Goal: Task Accomplishment & Management: Use online tool/utility

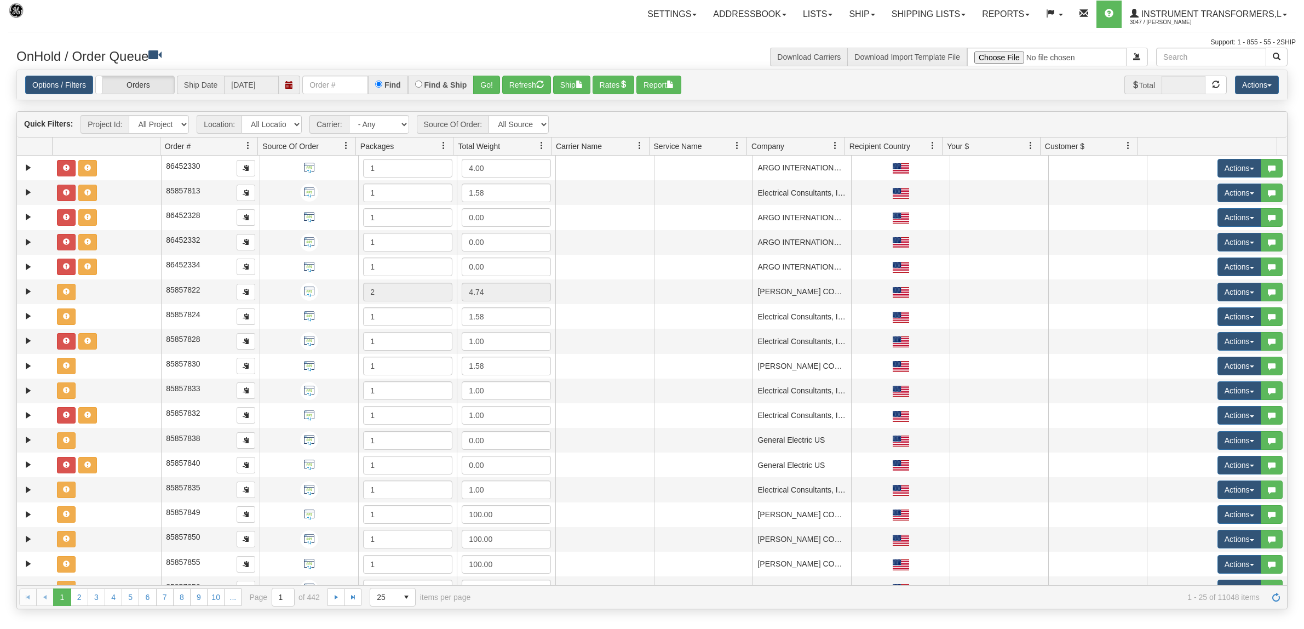
click at [848, 9] on link "Ship" at bounding box center [862, 14] width 42 height 27
click at [811, 36] on span "Ship Screen" at bounding box center [816, 38] width 42 height 9
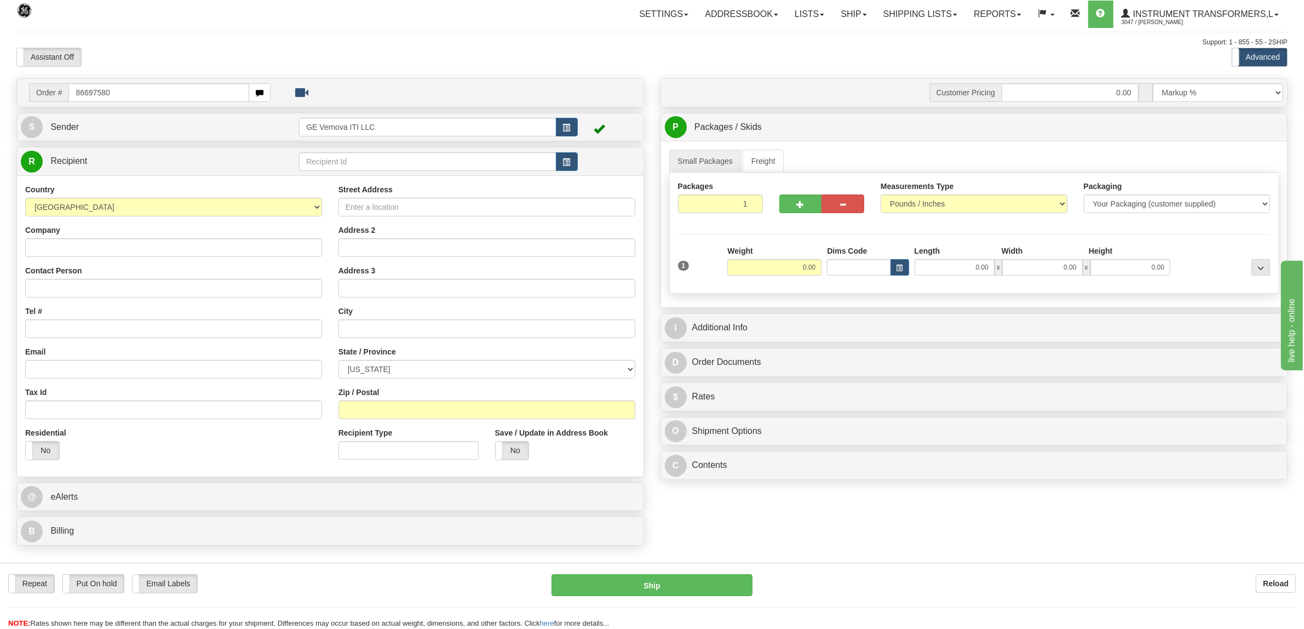
type input "86697580"
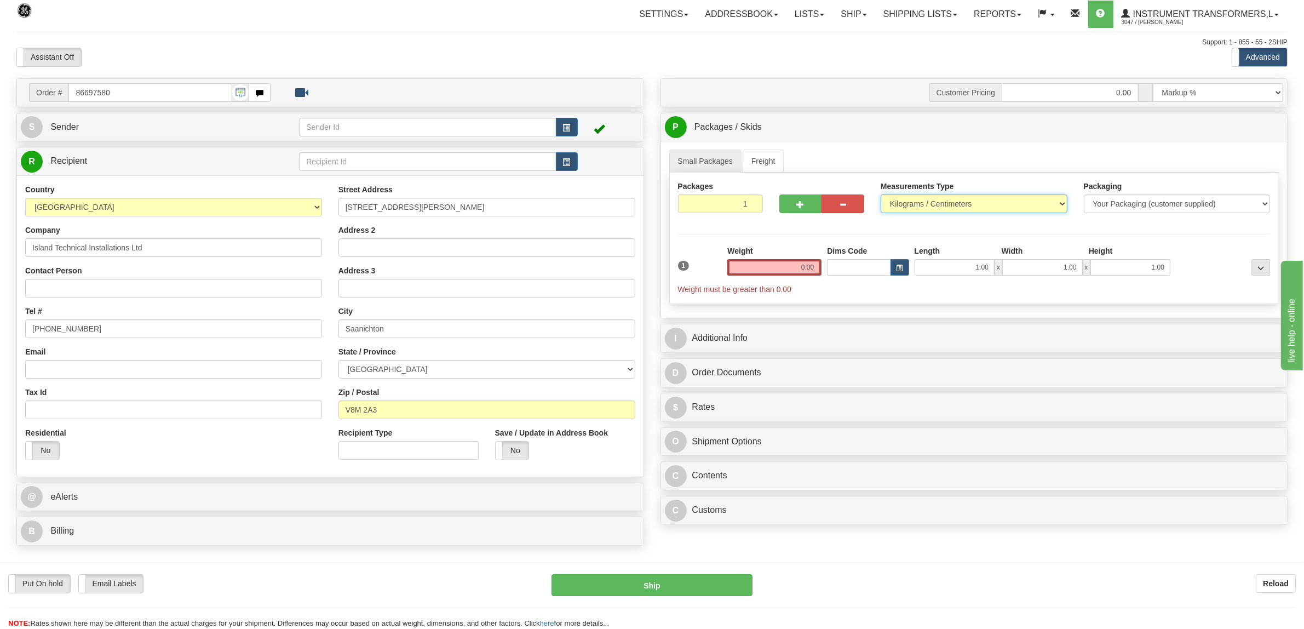
click at [927, 209] on select "Pounds / Inches Kilograms / Centimeters" at bounding box center [974, 203] width 187 height 19
select select "0"
click at [881, 195] on select "Pounds / Inches Kilograms / Centimeters" at bounding box center [974, 203] width 187 height 19
drag, startPoint x: 786, startPoint y: 268, endPoint x: 849, endPoint y: 266, distance: 63.6
click at [847, 267] on div "1 Weight 0.00 Dims Code 1.00" at bounding box center [974, 269] width 598 height 49
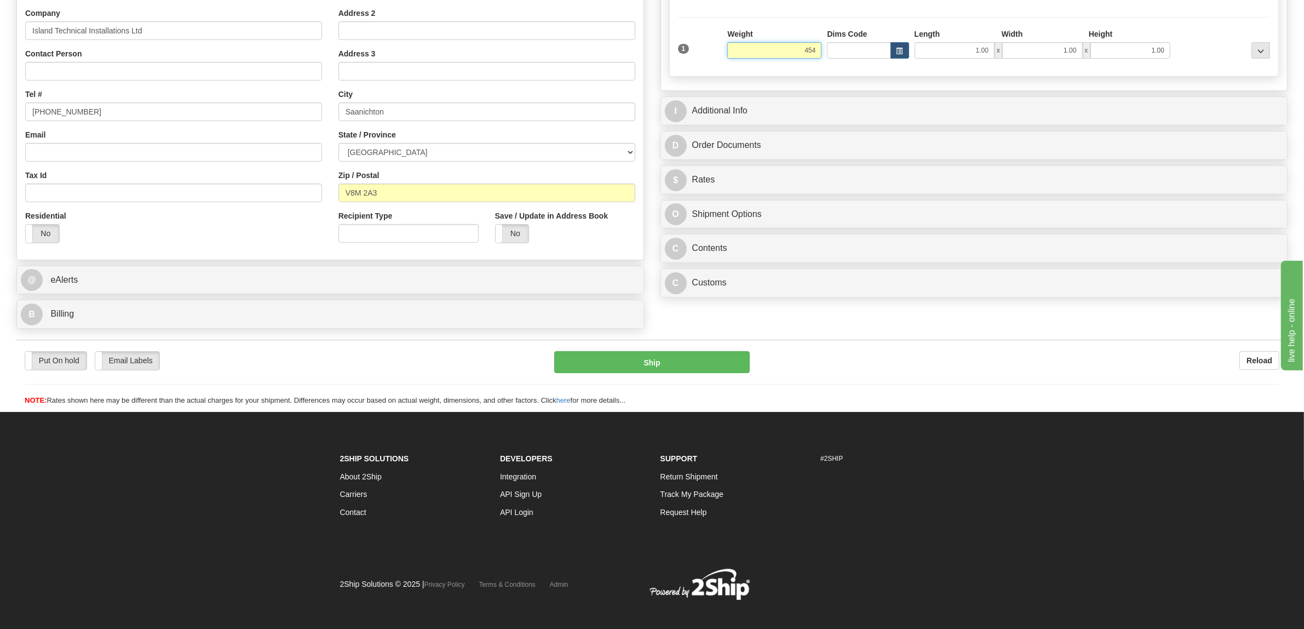
scroll to position [227, 0]
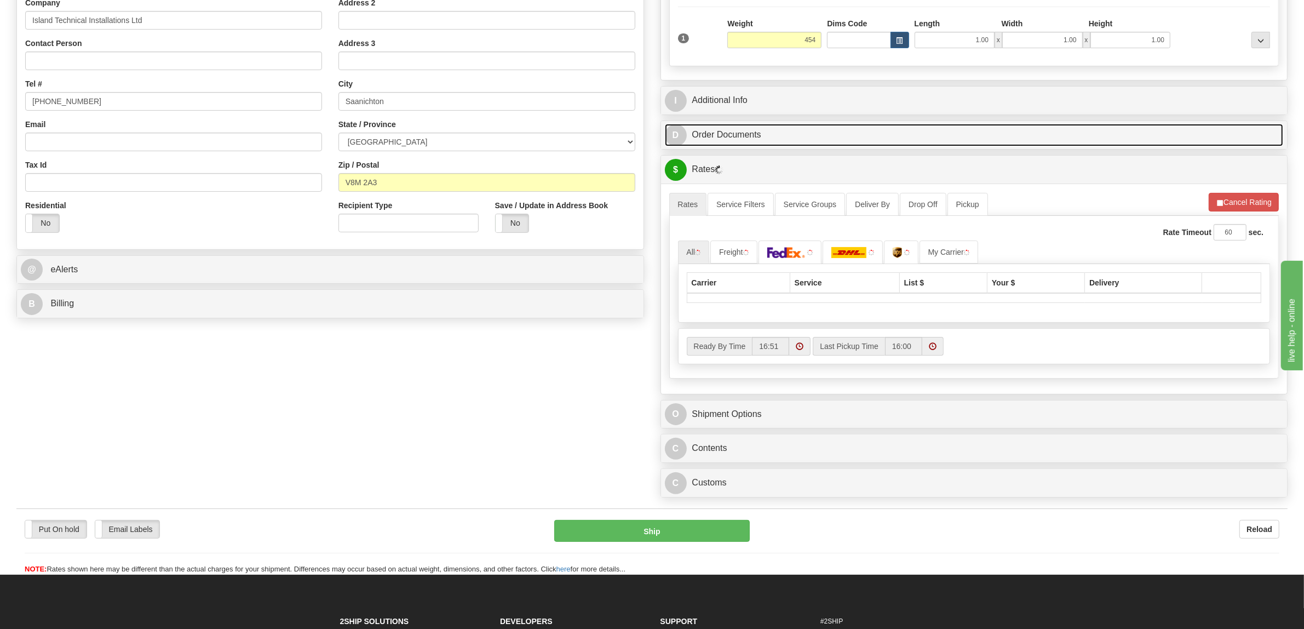
type input "454.00"
click at [723, 135] on link "D Order Documents" at bounding box center [974, 135] width 619 height 22
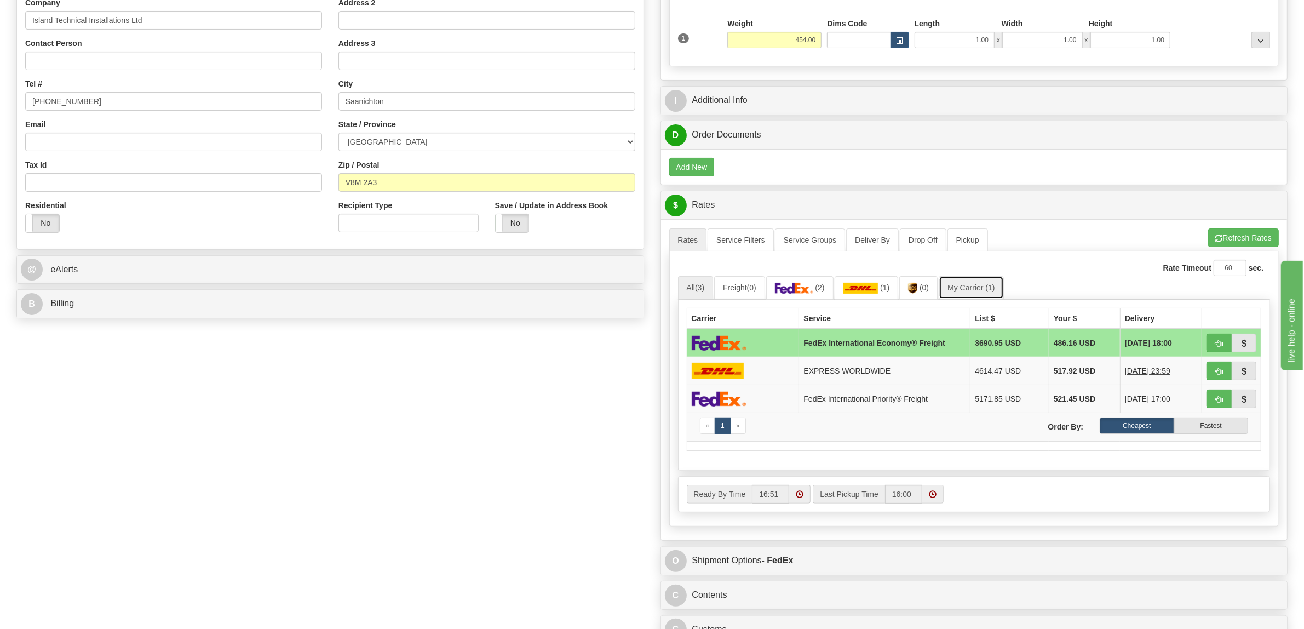
click at [996, 285] on link "My Carrier (1)" at bounding box center [971, 287] width 65 height 23
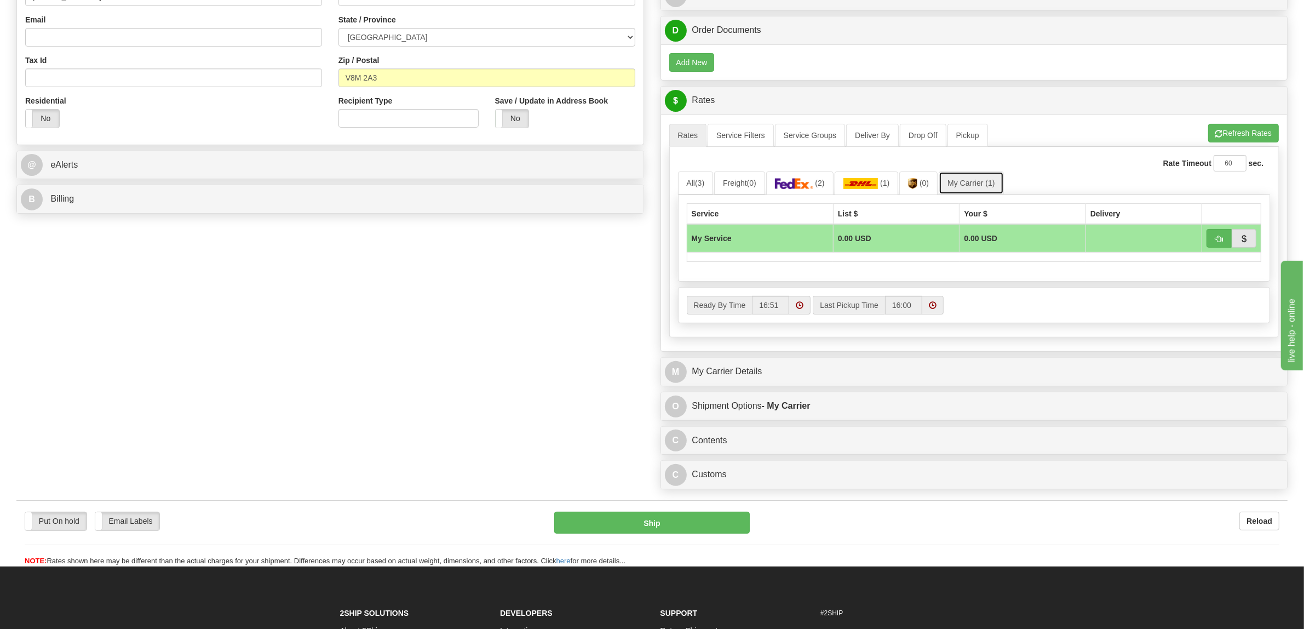
scroll to position [364, 0]
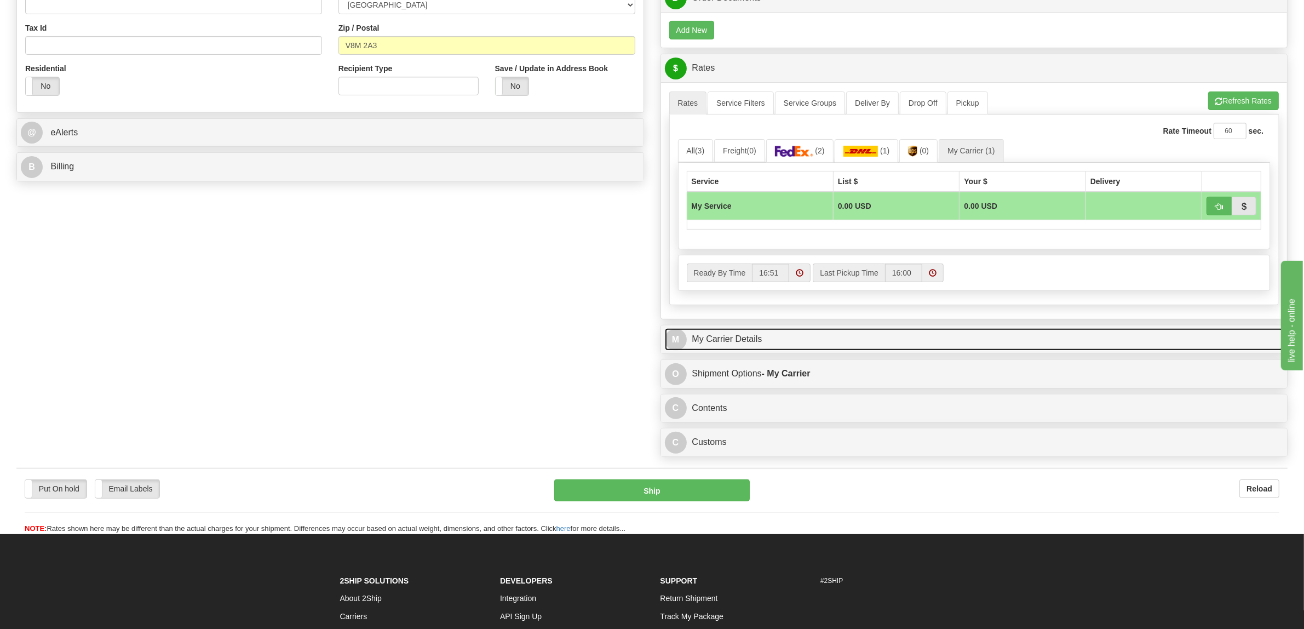
click at [713, 341] on link "M My Carrier Details" at bounding box center [974, 339] width 619 height 22
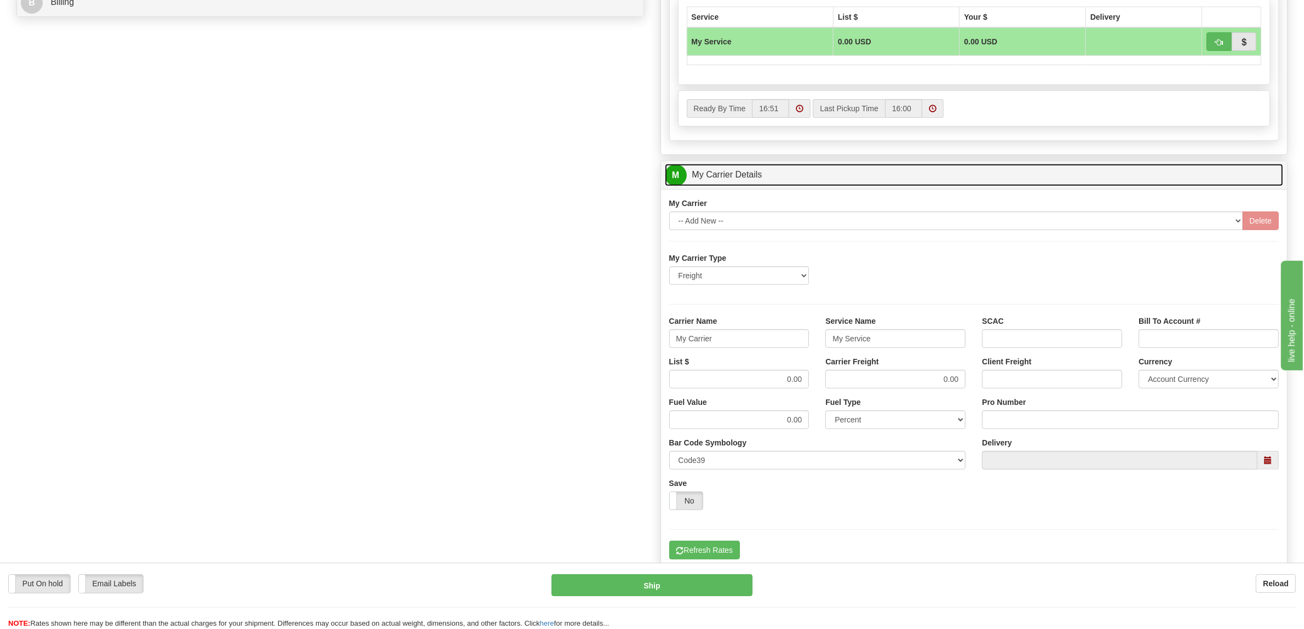
scroll to position [569, 0]
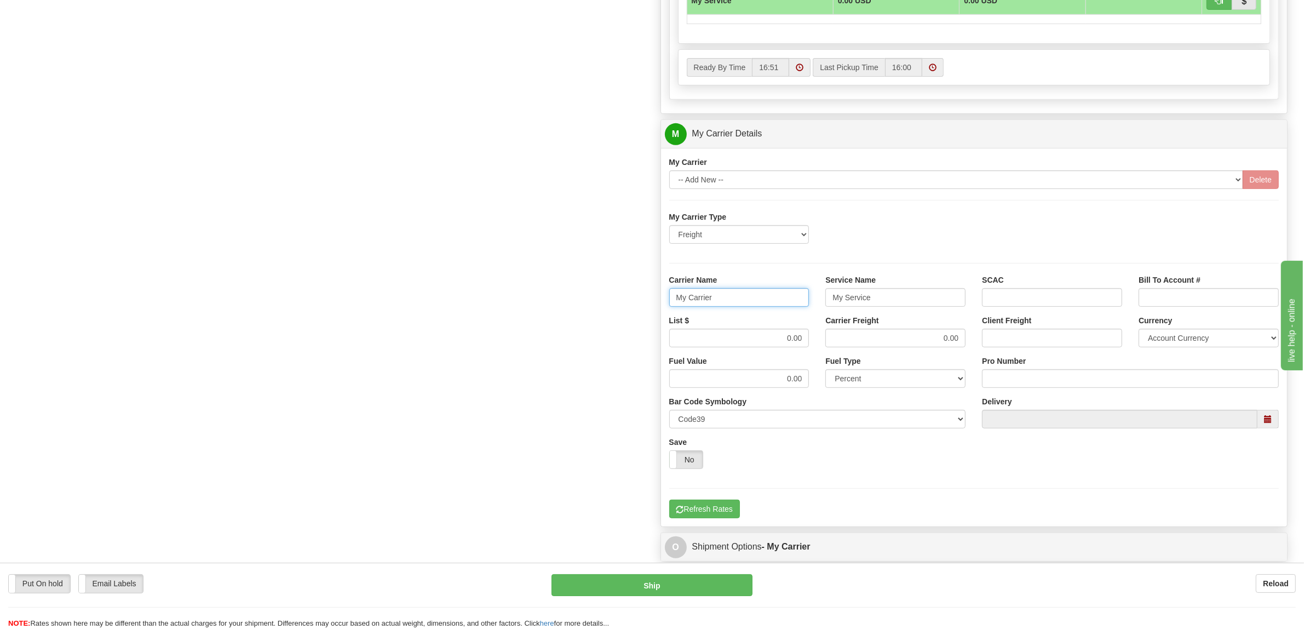
drag, startPoint x: 721, startPoint y: 306, endPoint x: 595, endPoint y: 298, distance: 125.6
click at [597, 298] on div "Order # 86697580 S Sender" at bounding box center [651, 72] width 1287 height 1127
type input "AVRT"
drag, startPoint x: 904, startPoint y: 310, endPoint x: 773, endPoint y: 300, distance: 131.3
click at [776, 303] on div "Carrier Name AVRT Service Name My Service SCAC Bill To Account #" at bounding box center [974, 294] width 626 height 41
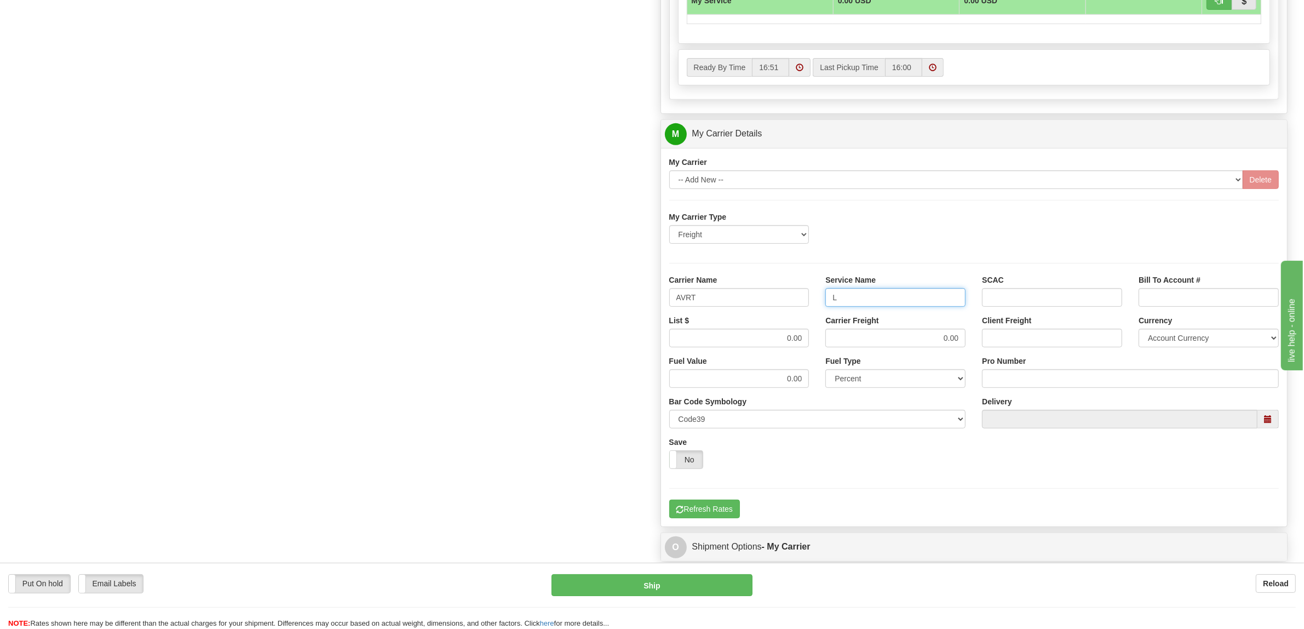
click button "Delete" at bounding box center [0, 0] width 0 height 0
type input "LTL"
drag, startPoint x: 756, startPoint y: 338, endPoint x: 860, endPoint y: 343, distance: 104.1
click at [860, 343] on div "List $ 0.00 Carrier Freight 0.00 Client Freight Currency Account Currency ARN A…" at bounding box center [974, 335] width 626 height 41
type input "560"
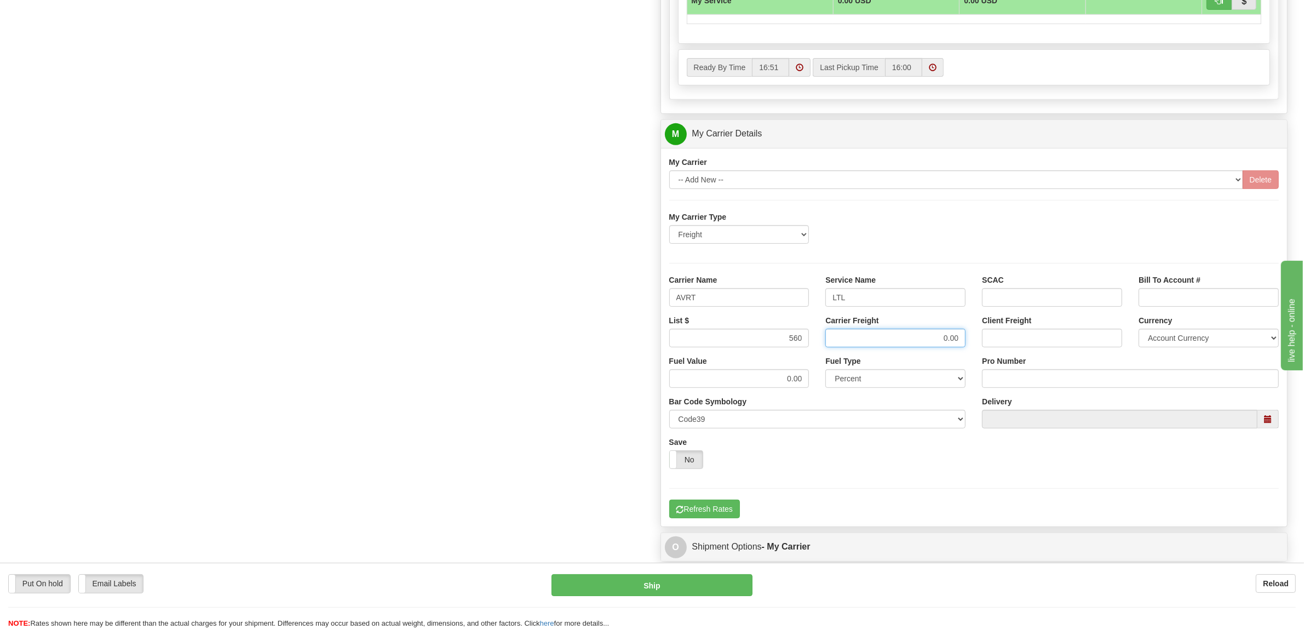
drag, startPoint x: 876, startPoint y: 350, endPoint x: 1003, endPoint y: 343, distance: 127.3
click at [1003, 343] on div "List $ 560 Carrier Freight 0.00 Client Freight Currency Account Currency ARN AW…" at bounding box center [974, 335] width 626 height 41
type input "560"
click at [1009, 382] on input "Pro Number" at bounding box center [1130, 378] width 297 height 19
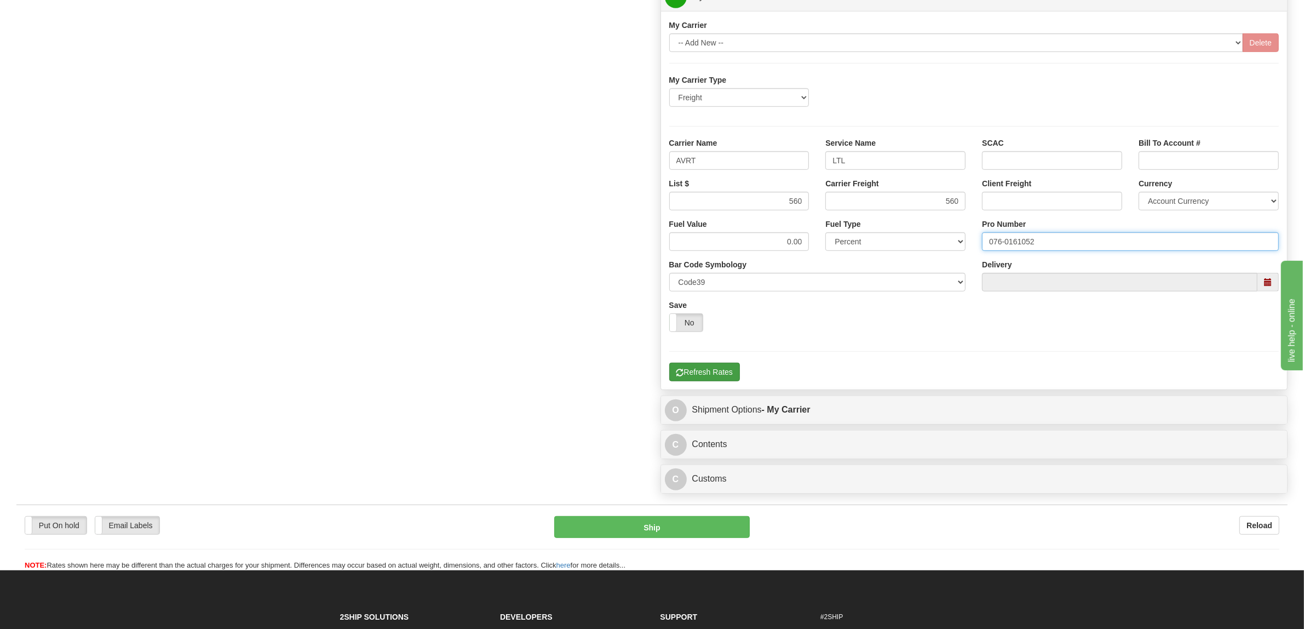
type input "076-0161052"
click at [710, 379] on button "Refresh Rates" at bounding box center [704, 372] width 71 height 19
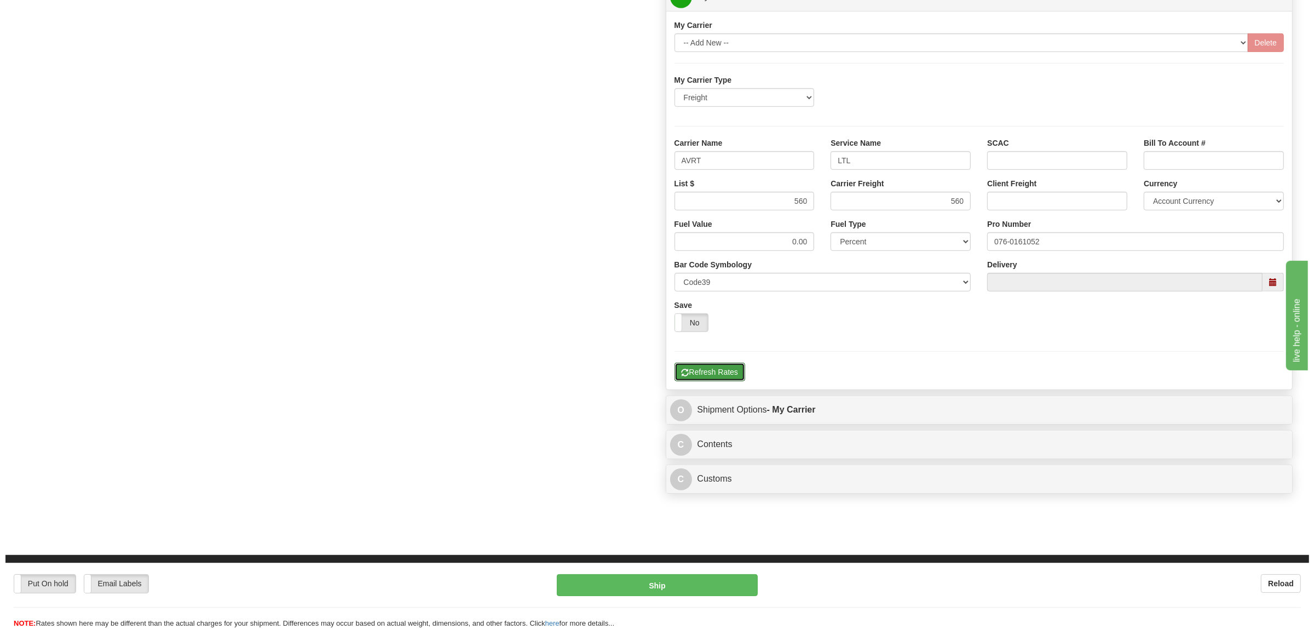
scroll to position [501, 0]
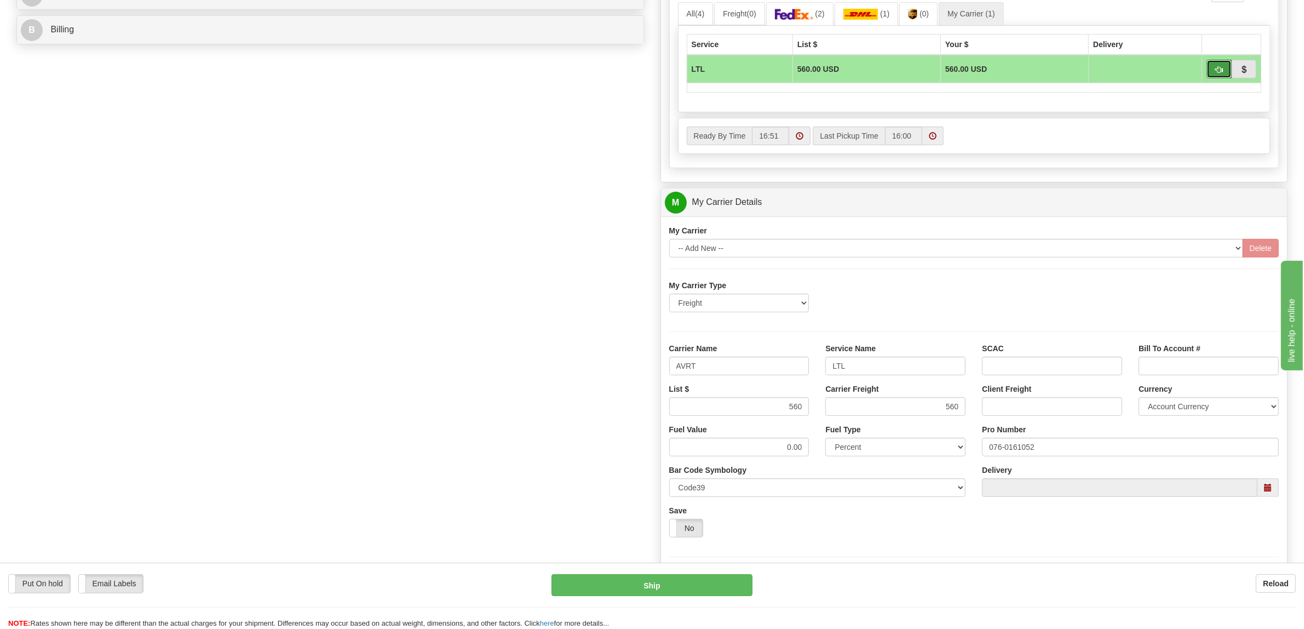
click at [1213, 75] on button "button" at bounding box center [1218, 69] width 25 height 19
type input "00"
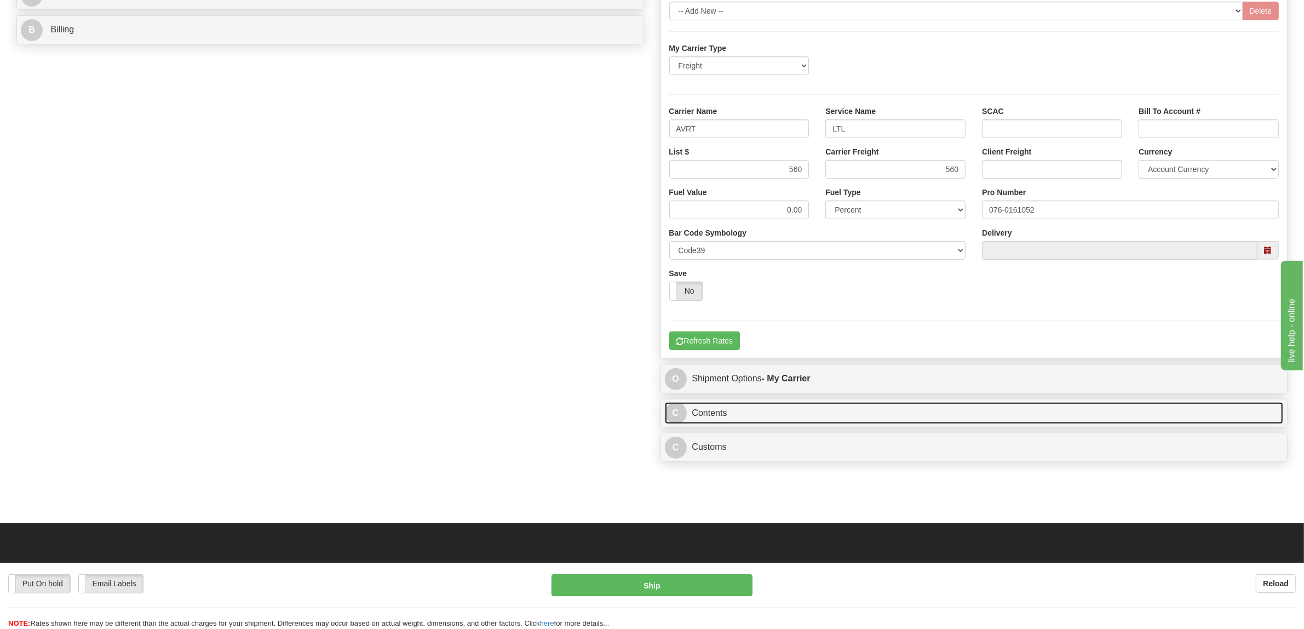
click at [708, 416] on link "C Contents" at bounding box center [974, 413] width 619 height 22
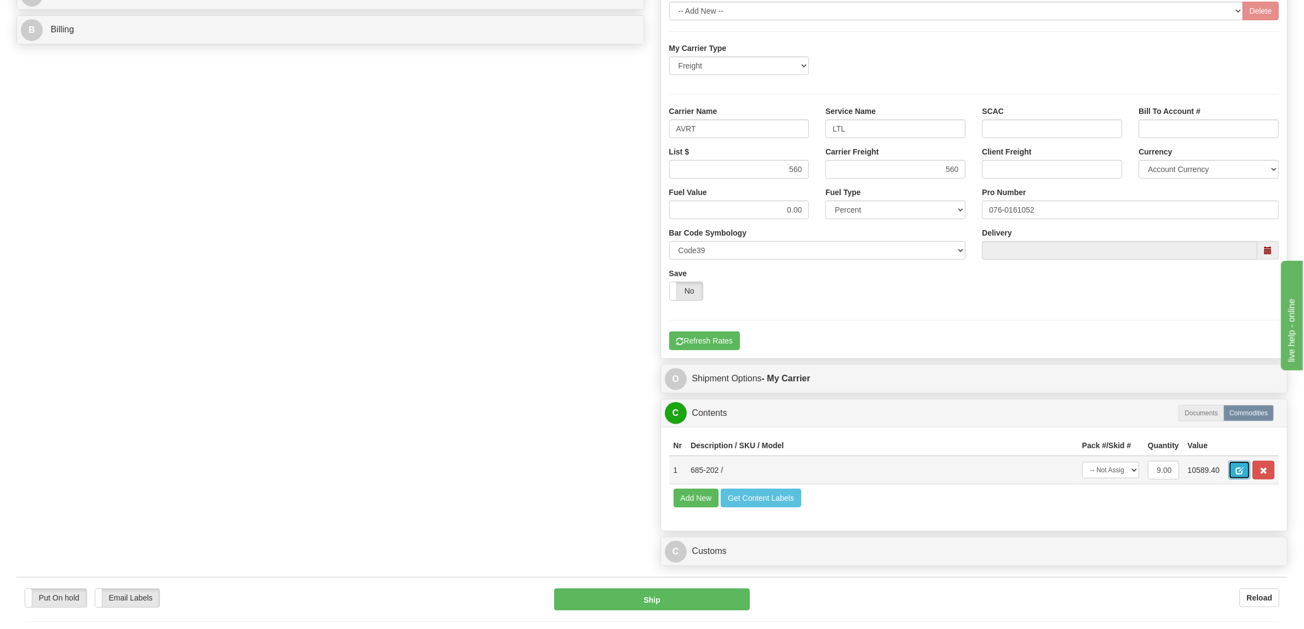
click at [1243, 471] on span "button" at bounding box center [1239, 470] width 8 height 7
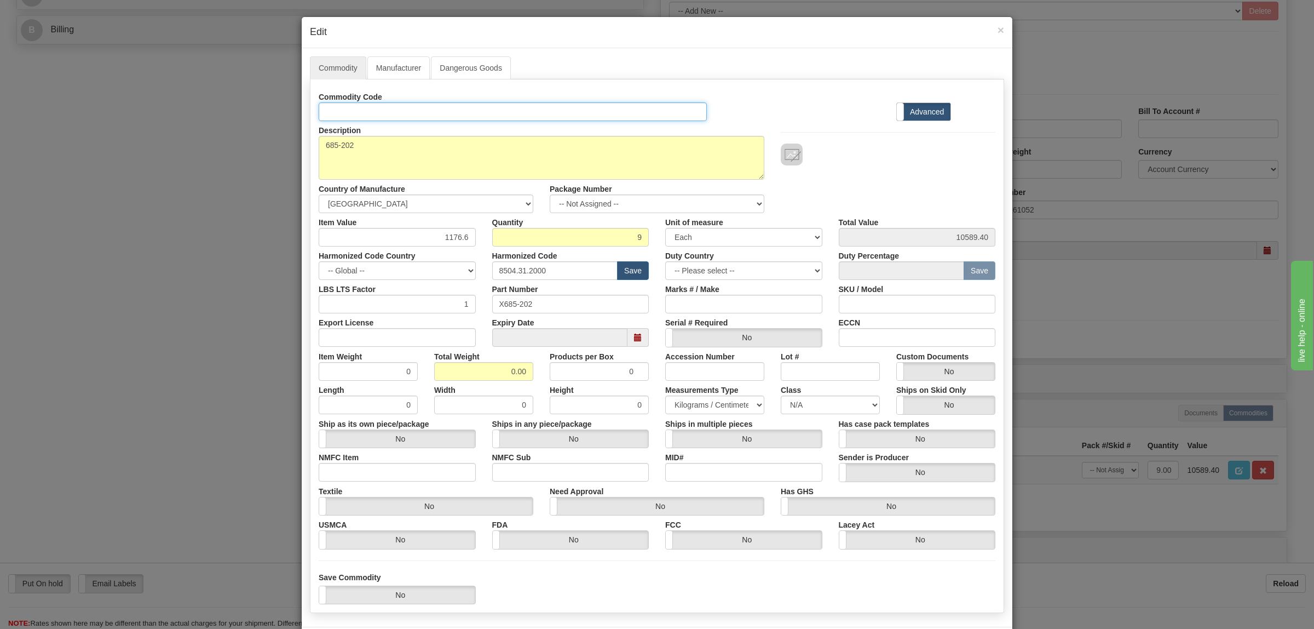
click at [366, 111] on input "Id" at bounding box center [513, 111] width 388 height 19
type input "TRANSFORMERS"
click at [392, 344] on input "Export License" at bounding box center [397, 337] width 157 height 19
type input "NLR"
drag, startPoint x: 501, startPoint y: 371, endPoint x: 568, endPoint y: 372, distance: 67.4
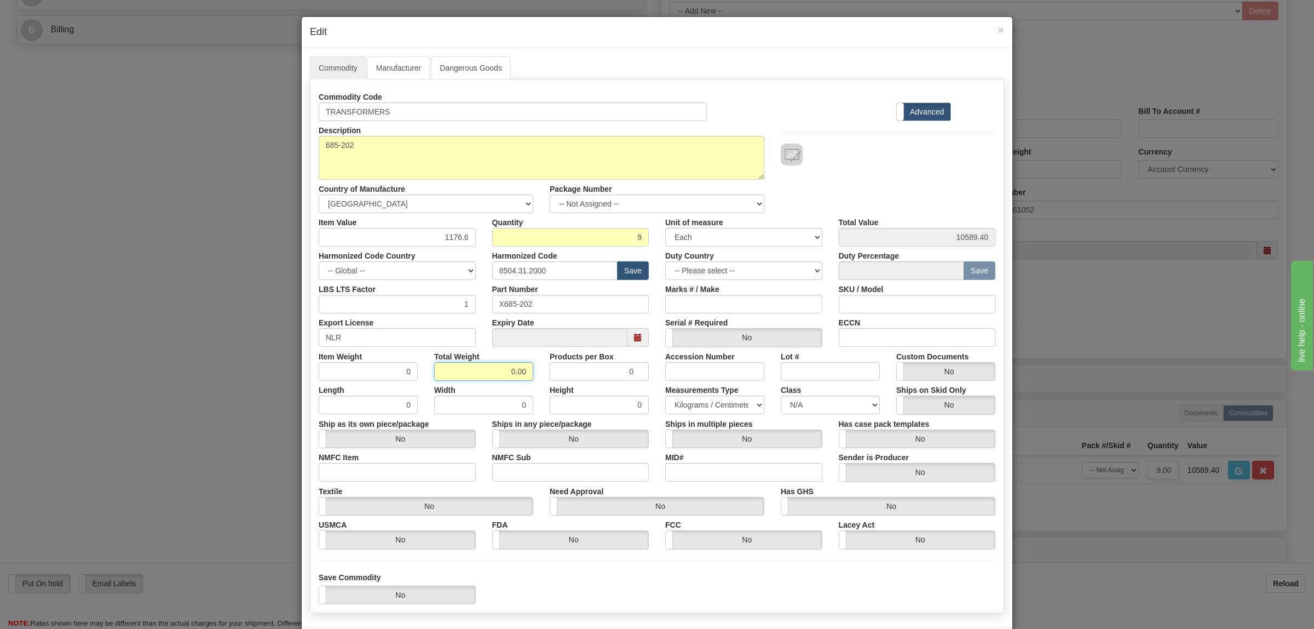
click at [568, 372] on div "Item Weight 0 Total Weight 0.00 Products per Box 0 Accession Number Lot # Custo…" at bounding box center [656, 363] width 693 height 33
type input "454"
type input "50.4444"
click at [878, 332] on input "ECCN" at bounding box center [917, 337] width 157 height 19
type input "EAR99"
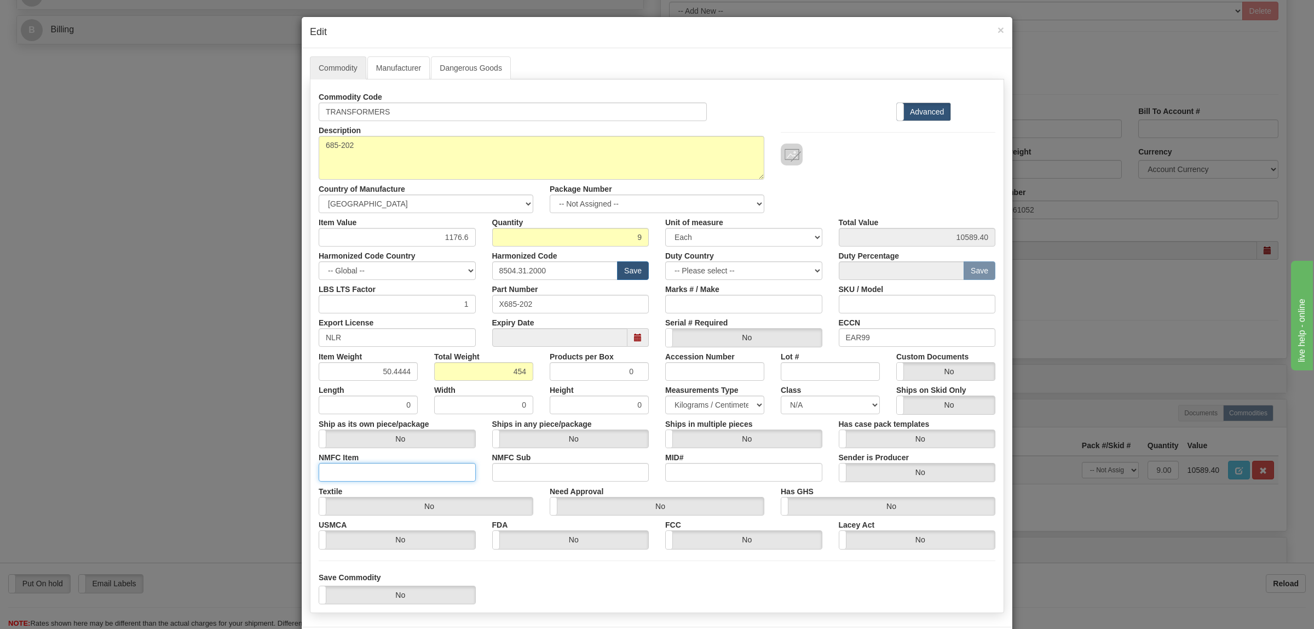
click at [387, 476] on input "NMFC Item" at bounding box center [397, 472] width 157 height 19
type input "63170"
drag, startPoint x: 562, startPoint y: 473, endPoint x: 578, endPoint y: 477, distance: 16.5
click at [564, 473] on input "NMFC Sub" at bounding box center [570, 472] width 157 height 19
click at [585, 462] on div "NMFC Sub" at bounding box center [571, 464] width 174 height 33
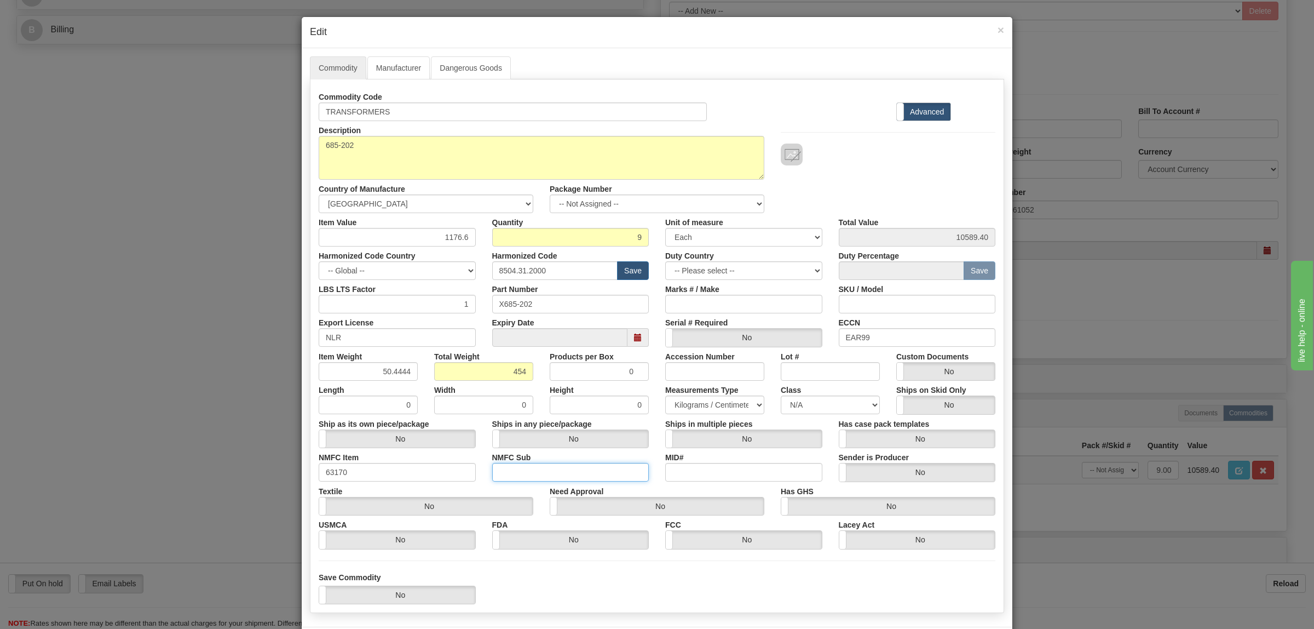
click at [584, 475] on input "NMFC Sub" at bounding box center [570, 472] width 157 height 19
type input "4"
click at [809, 397] on select "N/A 50.0 55.0 60.0 65.0 70.0 85.0 92.5 100.0 125.0 175.0 250.0 300.0 400.0" at bounding box center [830, 404] width 99 height 19
select select "70.0"
click at [781, 396] on select "N/A 50.0 55.0 60.0 65.0 70.0 85.0 92.5 100.0 125.0 175.0 250.0 300.0 400.0" at bounding box center [830, 404] width 99 height 19
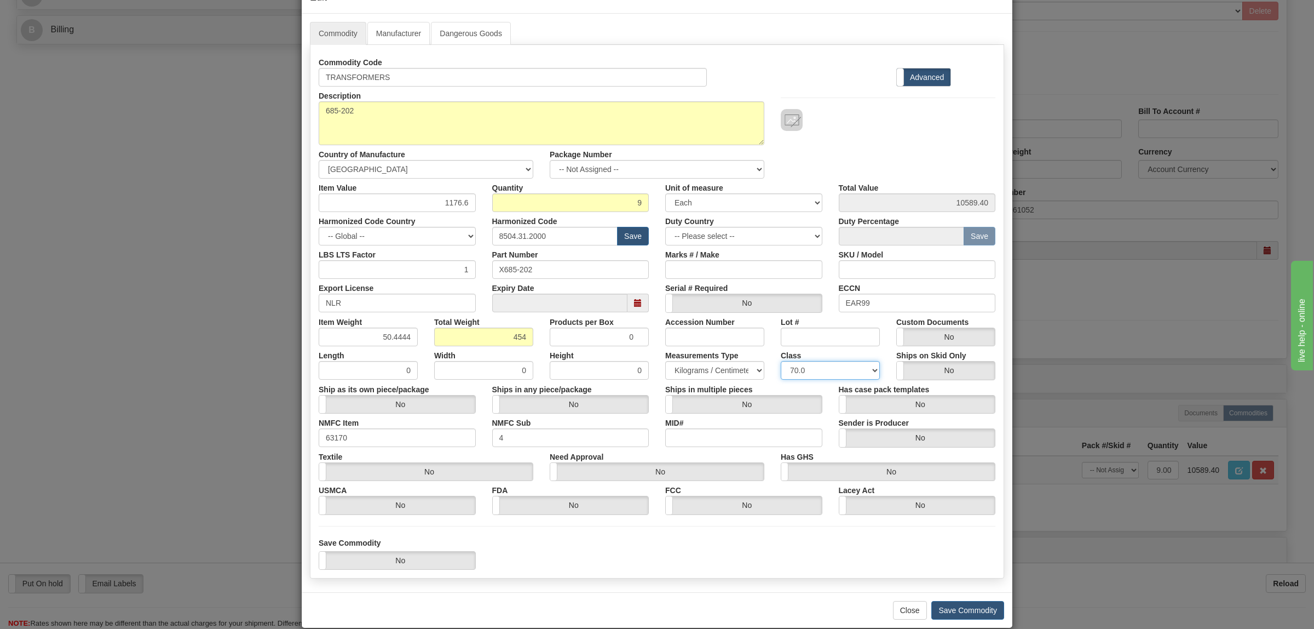
scroll to position [52, 0]
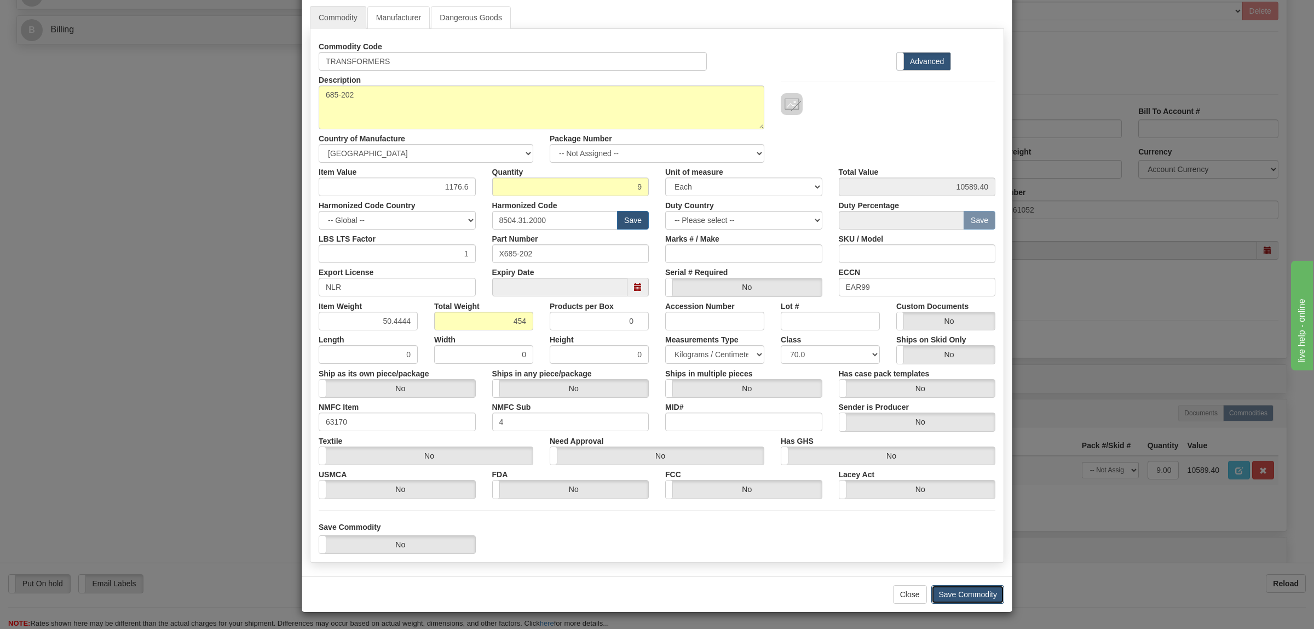
click at [960, 596] on button "Save Commodity" at bounding box center [967, 594] width 73 height 19
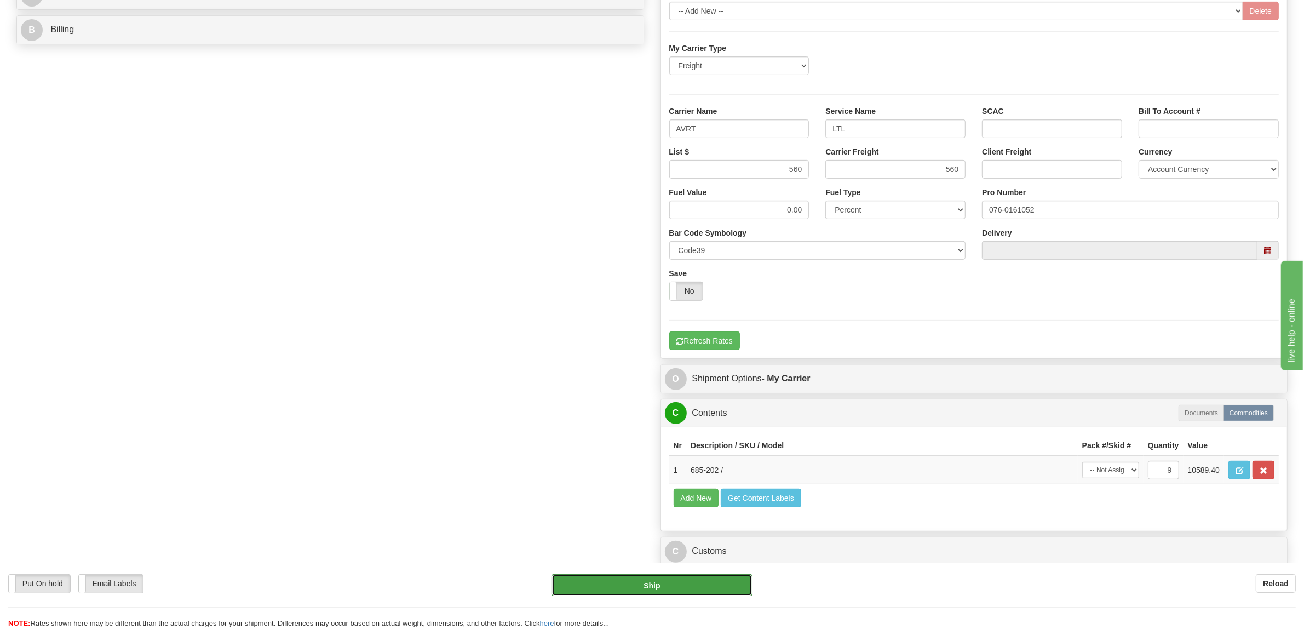
click at [697, 590] on button "Ship" at bounding box center [651, 585] width 201 height 22
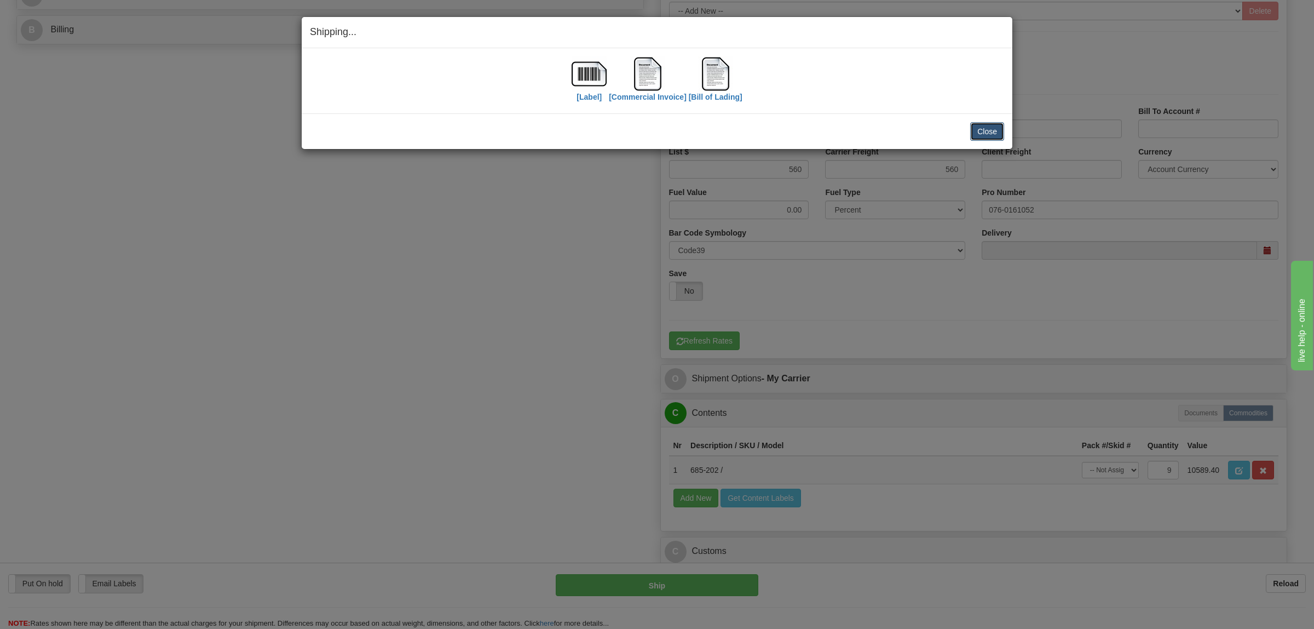
click at [985, 125] on button "Close" at bounding box center [987, 131] width 34 height 19
